Goal: Task Accomplishment & Management: Manage account settings

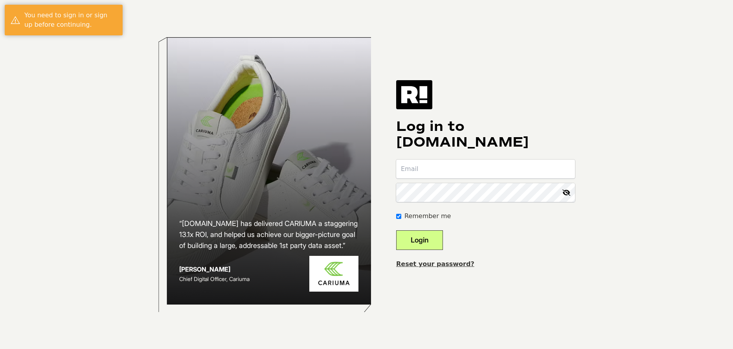
click at [461, 171] on input "email" at bounding box center [485, 168] width 179 height 19
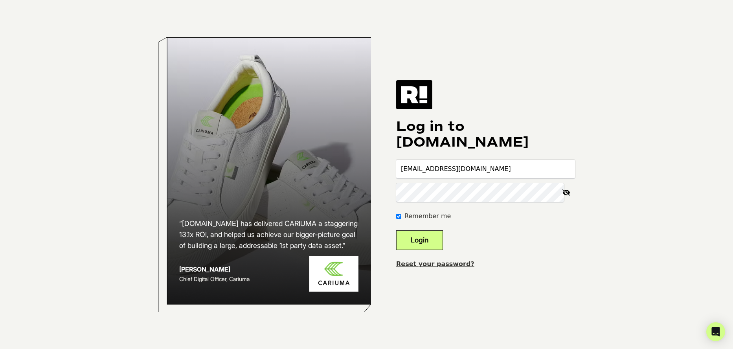
type input "jgordon@bioproteintech.com"
click at [396, 230] on button "Login" at bounding box center [419, 240] width 47 height 20
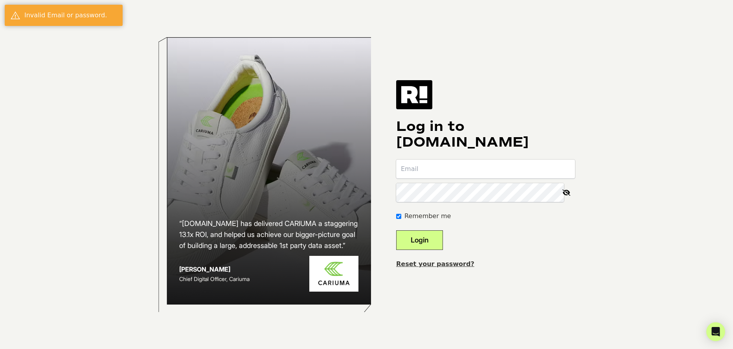
type input "jgordon@bioproteintech.com"
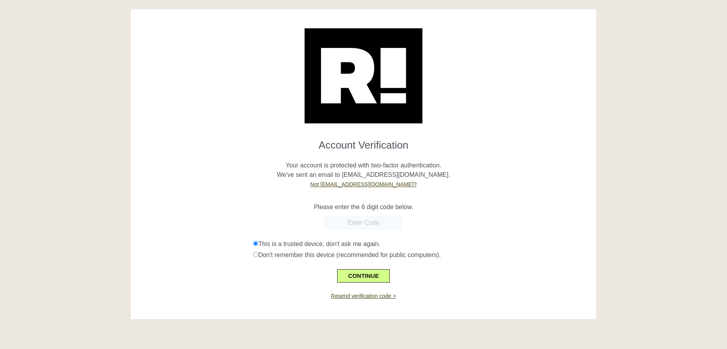
click at [565, 191] on form "Account Verification Your account is protected with two-factor authentication. …" at bounding box center [363, 208] width 453 height 150
click at [378, 222] on input "text" at bounding box center [363, 223] width 79 height 14
click at [368, 224] on input "text" at bounding box center [363, 223] width 79 height 14
paste input "890100"
type input "890100"
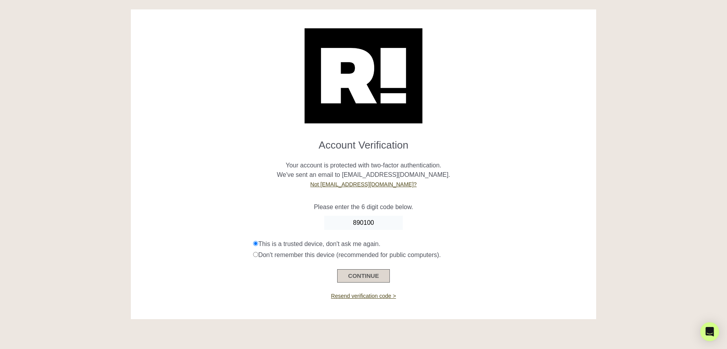
click at [370, 280] on button "CONTINUE" at bounding box center [363, 275] width 53 height 13
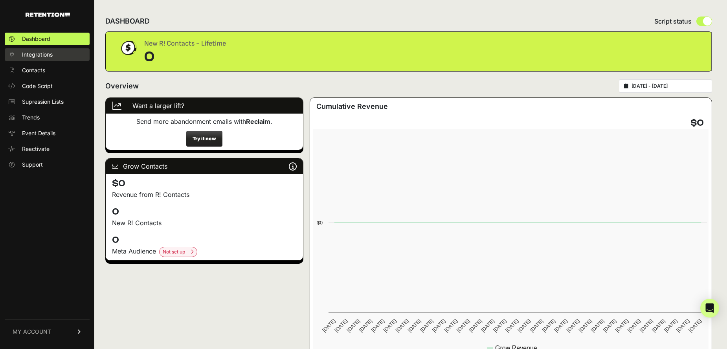
click at [39, 53] on span "Integrations" at bounding box center [37, 55] width 31 height 8
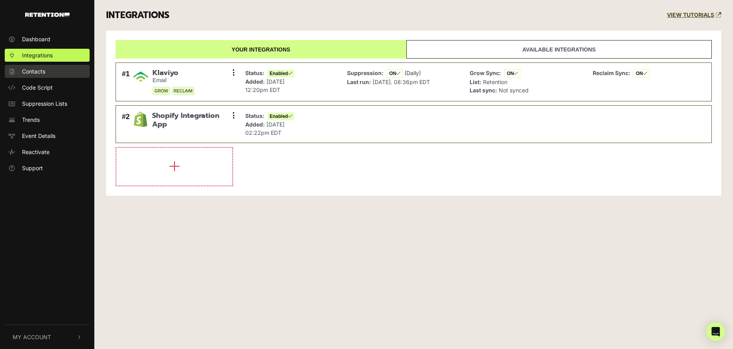
click at [32, 65] on link "Contacts" at bounding box center [47, 71] width 85 height 13
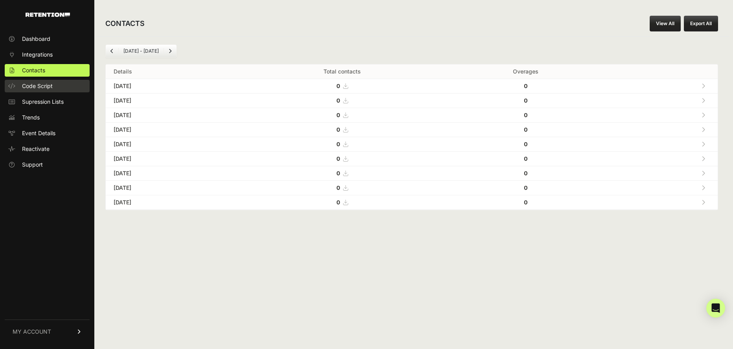
click at [52, 86] on span "Code Script" at bounding box center [37, 86] width 31 height 8
